Goal: Information Seeking & Learning: Learn about a topic

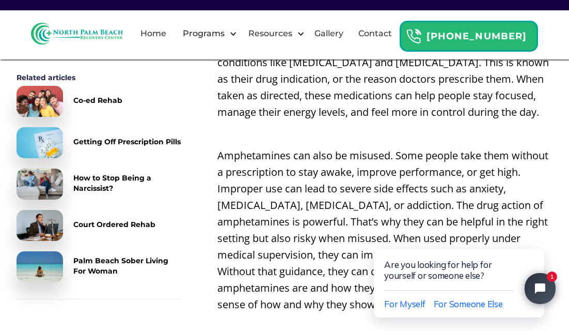
scroll to position [902, 0]
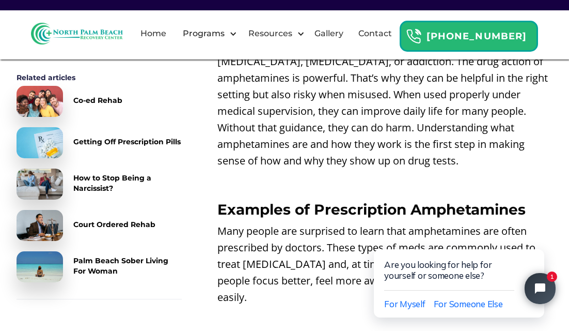
click html "Are you looking for help for yourself or someone else? For Myself For Someone E…"
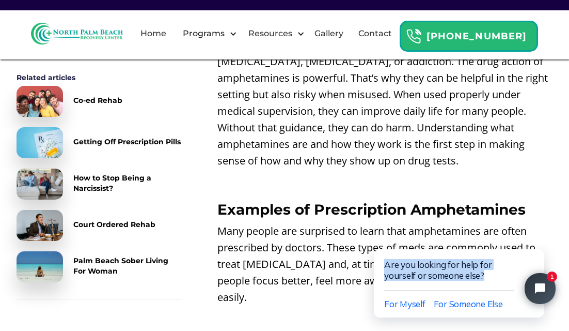
drag, startPoint x: 522, startPoint y: 280, endPoint x: 562, endPoint y: 330, distance: 63.5
click html "Are you looking for help for yourself or someone else? For Myself For Someone E…"
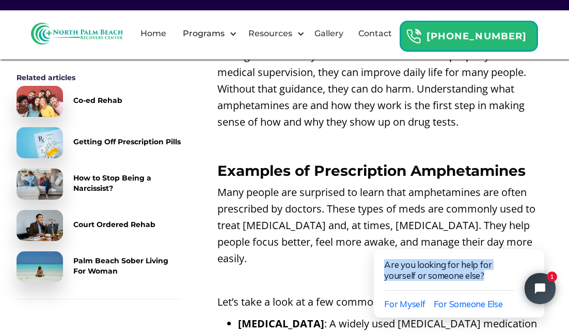
scroll to position [943, 0]
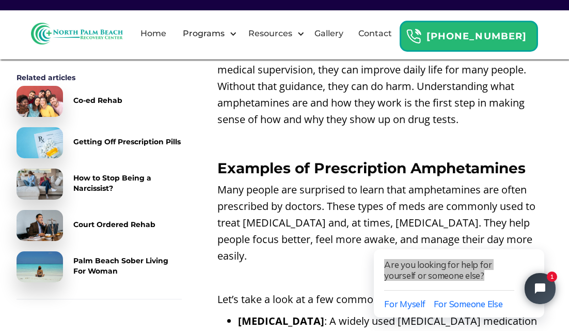
drag, startPoint x: 579, startPoint y: 0, endPoint x: 51, endPoint y: 152, distance: 549.9
click at [51, 152] on img at bounding box center [40, 142] width 46 height 31
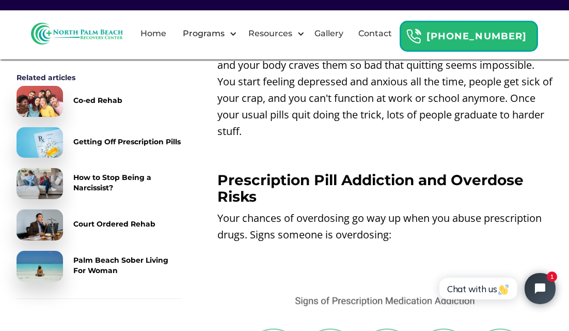
scroll to position [2910, 0]
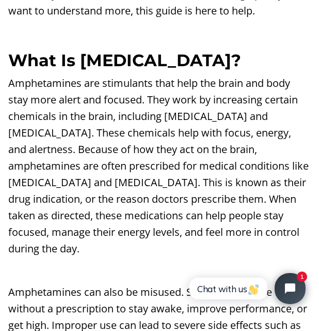
click at [263, 24] on p "‍" at bounding box center [159, 32] width 303 height 17
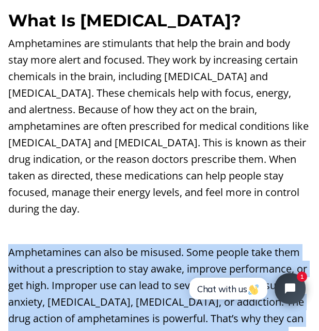
drag, startPoint x: 255, startPoint y: 232, endPoint x: 260, endPoint y: 330, distance: 97.8
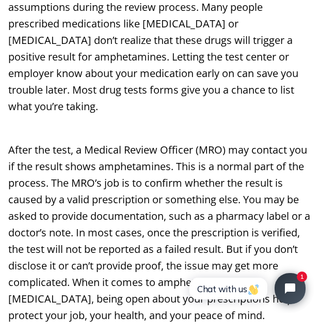
scroll to position [3192, 0]
